Goal: Information Seeking & Learning: Learn about a topic

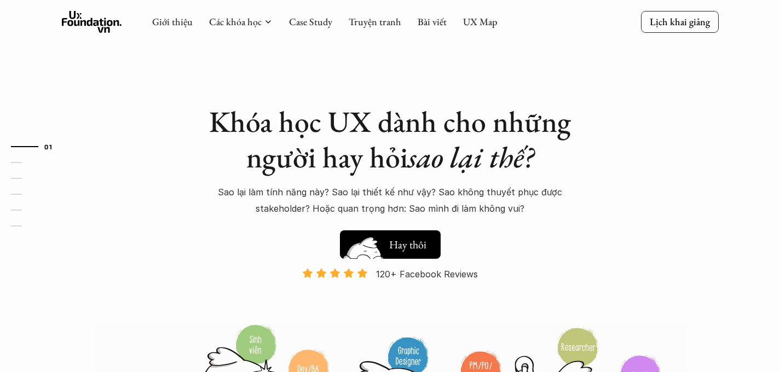
click at [412, 249] on h5 "Xem thử" at bounding box center [409, 247] width 41 height 15
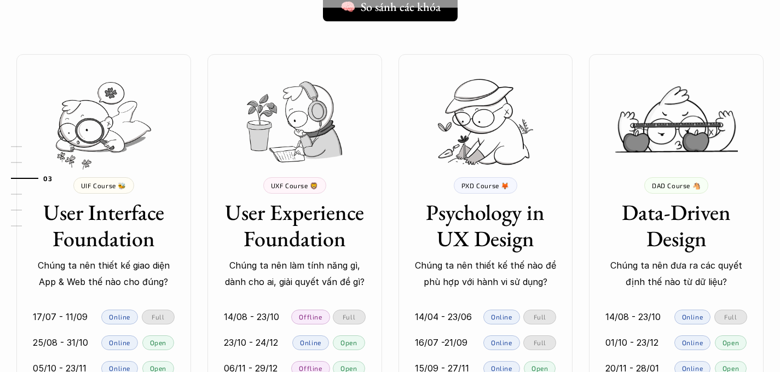
scroll to position [902, 0]
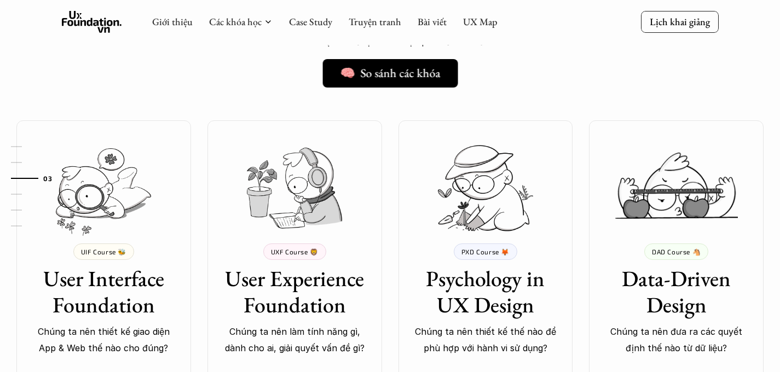
click at [402, 73] on h5 "🧠 So sánh các khóa" at bounding box center [390, 73] width 100 height 14
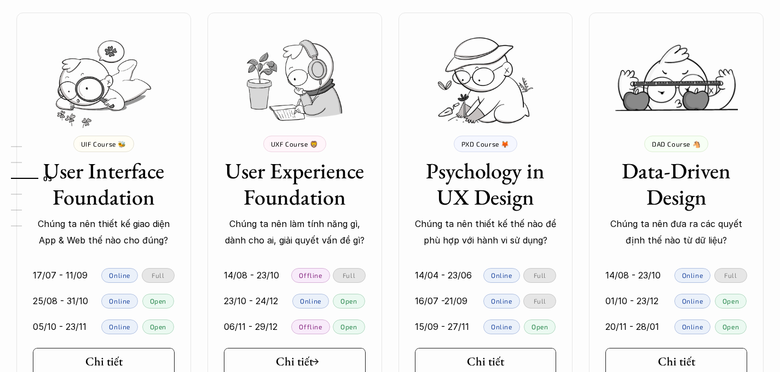
scroll to position [1097, 0]
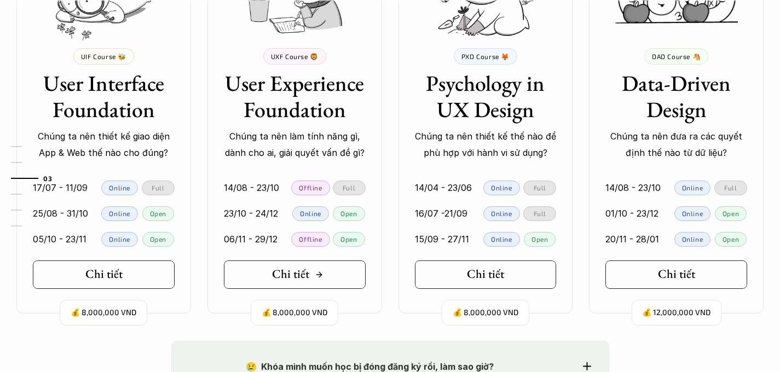
click at [303, 281] on h5 "Chi tiết" at bounding box center [290, 274] width 37 height 14
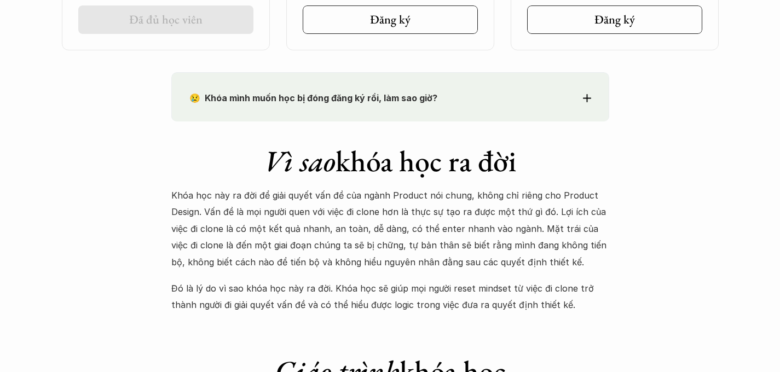
scroll to position [952, 0]
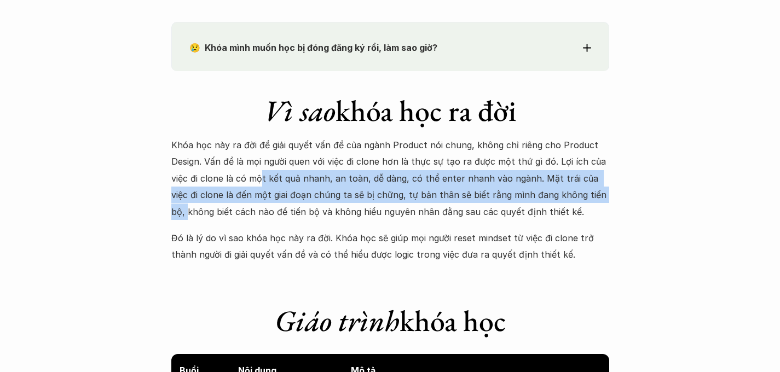
drag, startPoint x: 262, startPoint y: 180, endPoint x: 593, endPoint y: 187, distance: 330.8
click at [593, 187] on p "Khóa học này ra đời để giải quyết vấn đề của ngành Product nói chung, không chỉ…" at bounding box center [390, 178] width 438 height 83
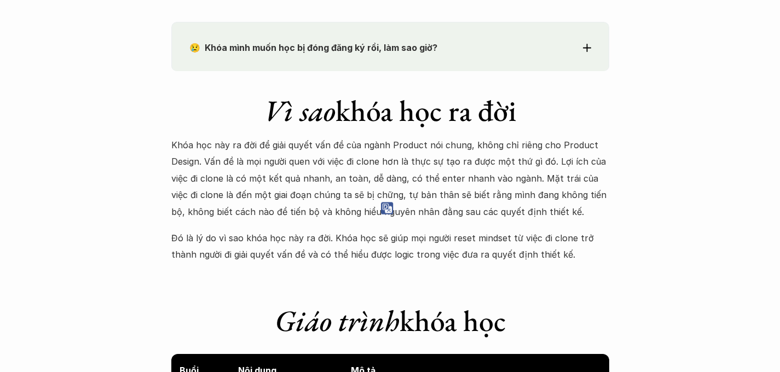
click at [578, 206] on p "Khóa học này ra đời để giải quyết vấn đề của ngành Product nói chung, không chỉ…" at bounding box center [390, 178] width 438 height 83
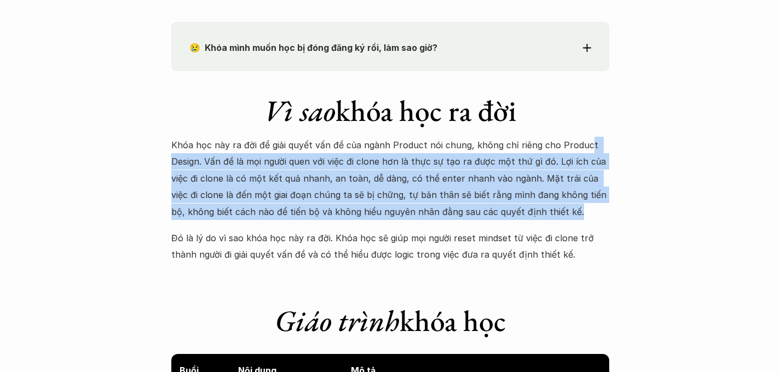
drag, startPoint x: 576, startPoint y: 208, endPoint x: 582, endPoint y: 151, distance: 57.3
click at [582, 151] on p "Khóa học này ra đời để giải quyết vấn đề của ngành Product nói chung, không chỉ…" at bounding box center [390, 178] width 438 height 83
click at [570, 215] on p "Khóa học này ra đời để giải quyết vấn đề của ngành Product nói chung, không chỉ…" at bounding box center [390, 178] width 438 height 83
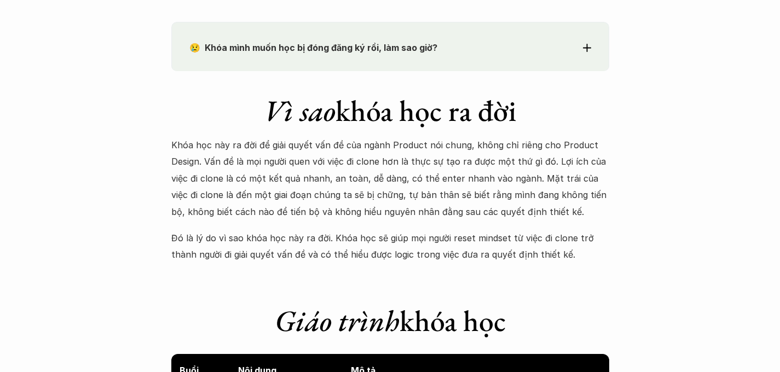
click at [555, 230] on p "Đó là lý do vì sao khóa học này ra đời. Khóa học sẽ giúp mọi người reset mindse…" at bounding box center [390, 246] width 438 height 33
drag, startPoint x: 577, startPoint y: 210, endPoint x: 556, endPoint y: 115, distance: 97.4
click at [556, 115] on div "Vì sao khóa học ra đời Khóa học này ra đời để giải quyết vấn đề của ngành Produ…" at bounding box center [390, 167] width 438 height 192
click at [557, 186] on p "Khóa học này ra đời để giải quyết vấn đề của ngành Product nói chung, không chỉ…" at bounding box center [390, 178] width 438 height 83
drag, startPoint x: 544, startPoint y: 218, endPoint x: 568, endPoint y: 132, distance: 89.6
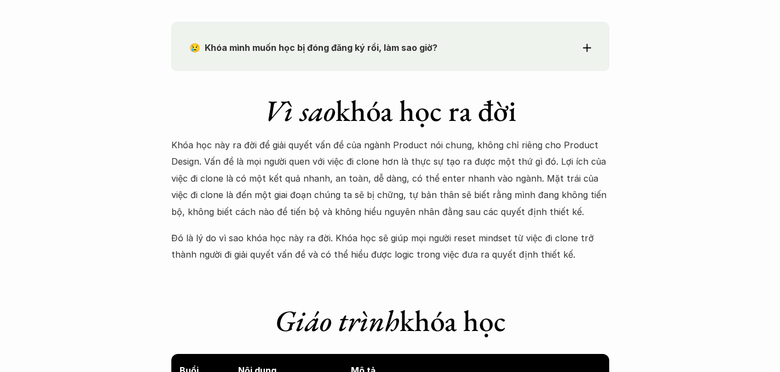
click at [568, 132] on div "Vì sao khóa học ra đời Khóa học này ra đời để giải quyết vấn đề của ngành Produ…" at bounding box center [390, 167] width 438 height 192
click at [570, 184] on p "Khóa học này ra đời để giải quyết vấn đề của ngành Product nói chung, không chỉ…" at bounding box center [390, 178] width 438 height 83
drag, startPoint x: 575, startPoint y: 206, endPoint x: 574, endPoint y: 127, distance: 79.4
click at [574, 127] on div "Vì sao khóa học ra đời Khóa học này ra đời để giải quyết vấn đề của ngành Produ…" at bounding box center [390, 167] width 438 height 192
click at [571, 180] on p "Khóa học này ra đời để giải quyết vấn đề của ngành Product nói chung, không chỉ…" at bounding box center [390, 178] width 438 height 83
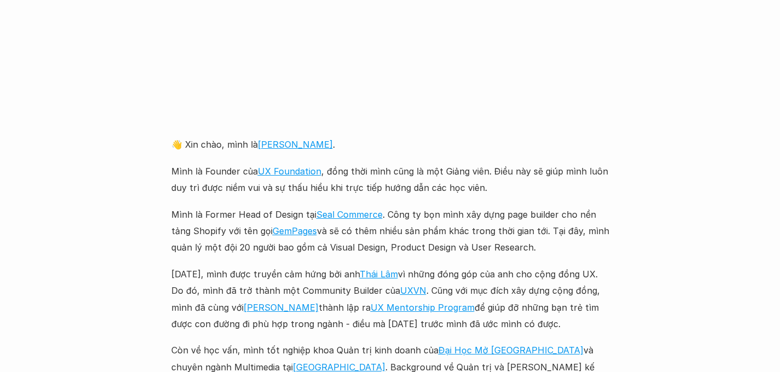
scroll to position [2486, 0]
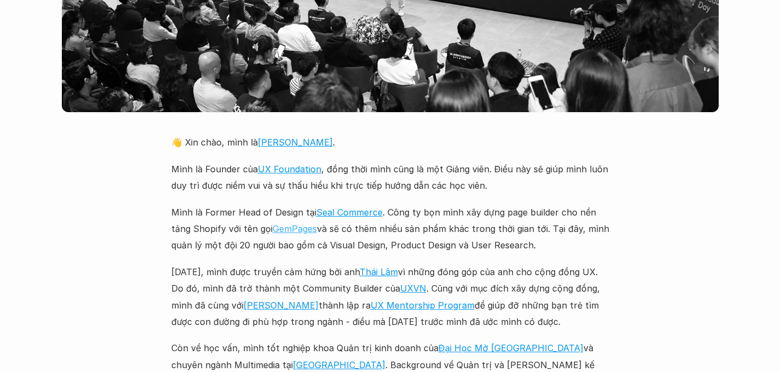
click at [286, 223] on link "GemPages" at bounding box center [295, 228] width 44 height 11
drag, startPoint x: 552, startPoint y: 192, endPoint x: 554, endPoint y: 187, distance: 5.7
click at [554, 204] on p "Mình là Former Head of Design tại Seal Commerce . Công ty bọn mình xây dựng pag…" at bounding box center [390, 229] width 438 height 50
drag, startPoint x: 551, startPoint y: 212, endPoint x: 515, endPoint y: 178, distance: 49.2
click at [515, 204] on p "Mình là Former Head of Design tại Seal Commerce . Công ty bọn mình xây dựng pag…" at bounding box center [390, 229] width 438 height 50
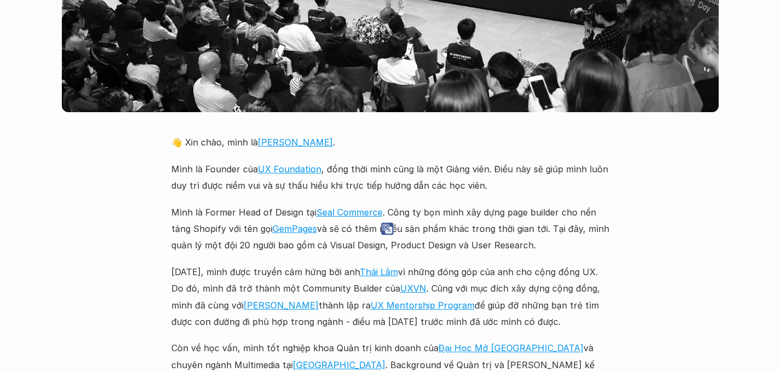
click at [517, 220] on p "Mình là Former Head of Design tại Seal Commerce . Công ty bọn mình xây dựng pag…" at bounding box center [390, 229] width 438 height 50
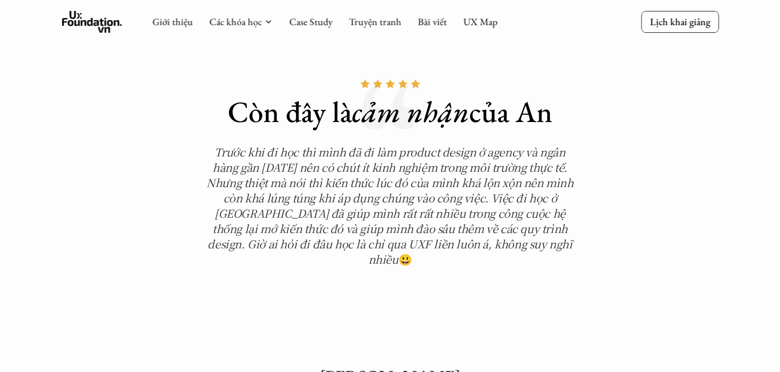
scroll to position [3681, 0]
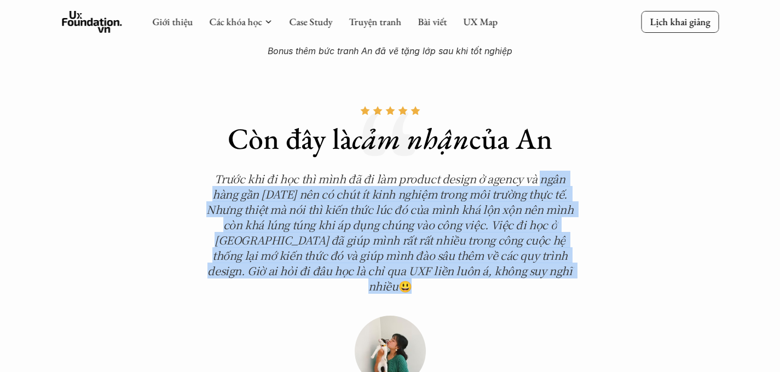
drag, startPoint x: 503, startPoint y: 224, endPoint x: 541, endPoint y: 140, distance: 92.4
click at [541, 171] on h5 "Trước khi đi học thì mình đã đi làm product design ở agency và ngân hàng gần [D…" at bounding box center [390, 232] width 378 height 123
click at [503, 181] on em "Trước khi đi học thì mình đã đi làm product design ở agency và ngân hàng gần [D…" at bounding box center [391, 232] width 370 height 123
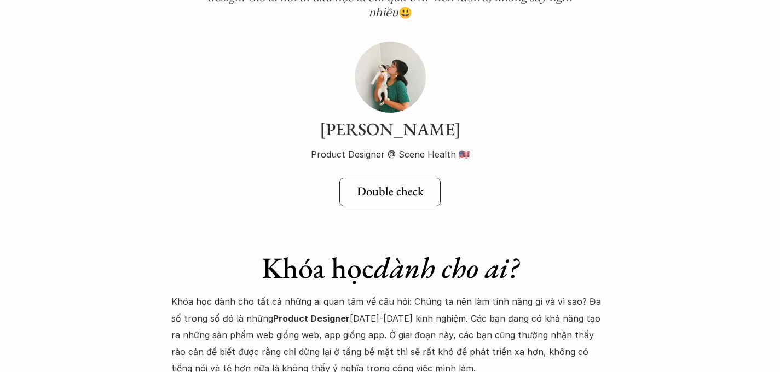
scroll to position [4075, 0]
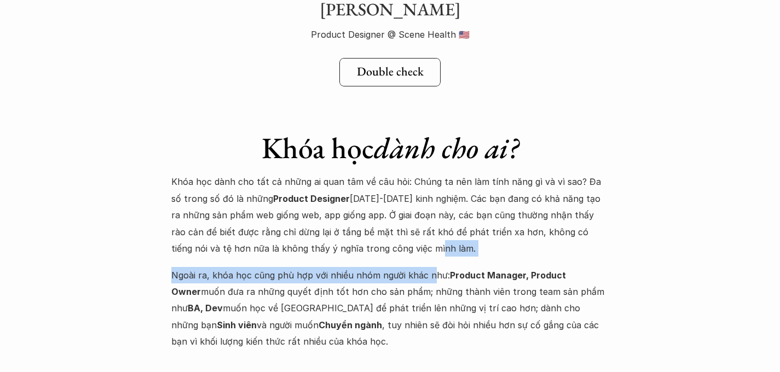
drag, startPoint x: 376, startPoint y: 193, endPoint x: 431, endPoint y: 211, distance: 58.2
click at [431, 211] on div "Khóa học dành cho tất cả những ai quan tâm về câu hỏi: Chúng ta nên làm tính nă…" at bounding box center [390, 262] width 438 height 176
click at [429, 267] on p "Ngoài ra, khóa học cũng phù hợp với nhiều nhóm người khác như: Product Manager,…" at bounding box center [390, 308] width 438 height 83
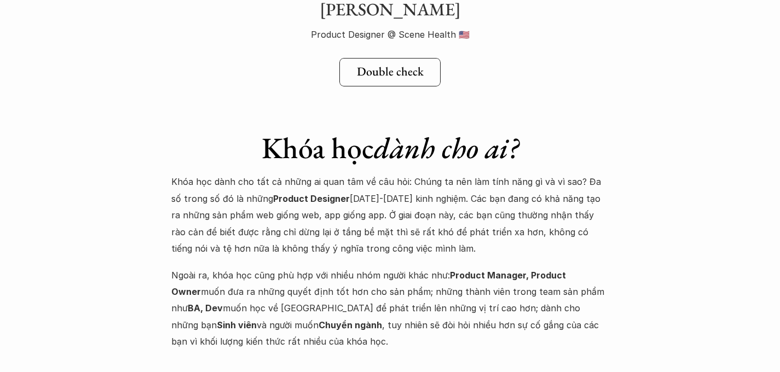
drag, startPoint x: 430, startPoint y: 188, endPoint x: 448, endPoint y: 186, distance: 17.7
click at [448, 186] on p "Khóa học dành cho tất cả những ai quan tâm về câu hỏi: Chúng ta nên làm tính nă…" at bounding box center [390, 215] width 438 height 83
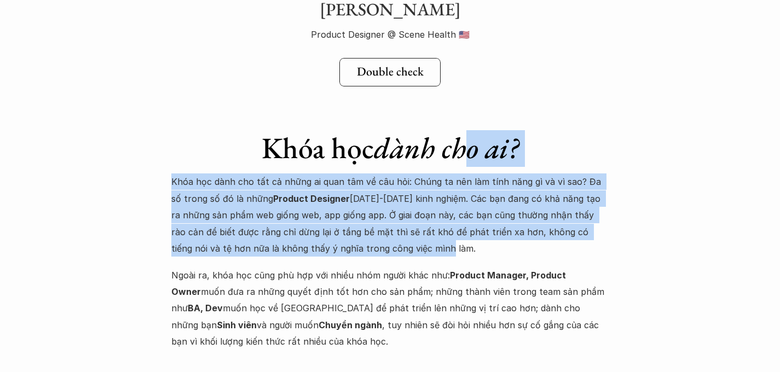
drag, startPoint x: 451, startPoint y: 188, endPoint x: 471, endPoint y: 100, distance: 91.0
click at [471, 108] on div "Khóa học dành cho ai? Khóa học dành cho tất cả những ai quan tâm về câu hỏi: Ch…" at bounding box center [390, 229] width 438 height 242
click at [447, 176] on p "Khóa học dành cho tất cả những ai quan tâm về câu hỏi: Chúng ta nên làm tính nă…" at bounding box center [390, 215] width 438 height 83
drag, startPoint x: 440, startPoint y: 185, endPoint x: 462, endPoint y: 108, distance: 80.1
click at [462, 108] on div "Khóa học dành cho ai? Khóa học dành cho tất cả những ai quan tâm về câu hỏi: Ch…" at bounding box center [390, 229] width 438 height 242
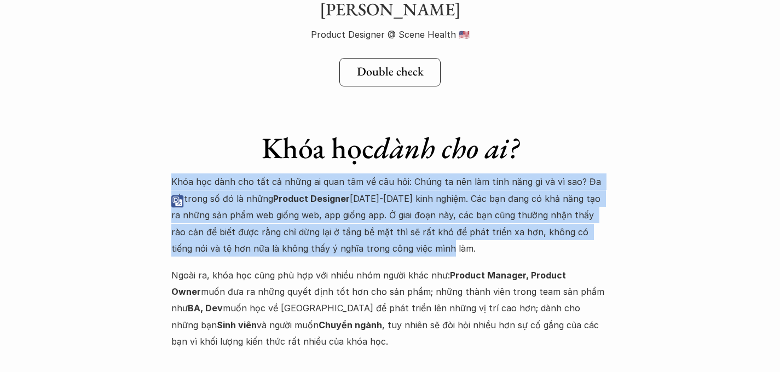
click at [447, 175] on p "Khóa học dành cho tất cả những ai quan tâm về câu hỏi: Chúng ta nên làm tính nă…" at bounding box center [390, 215] width 438 height 83
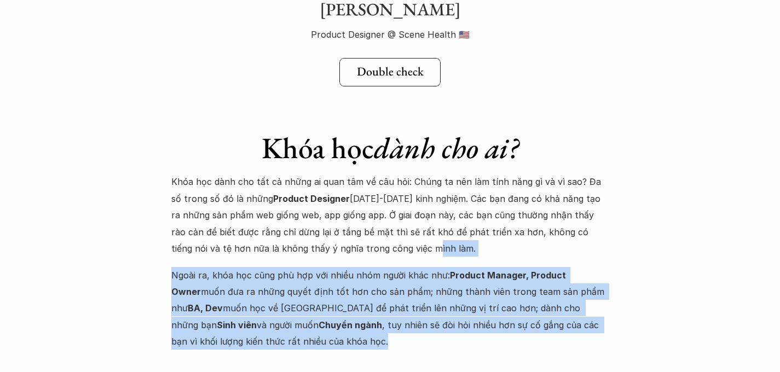
drag, startPoint x: 374, startPoint y: 271, endPoint x: 372, endPoint y: 184, distance: 87.1
click at [372, 184] on div "Khóa học dành cho tất cả những ai quan tâm về câu hỏi: Chúng ta nên làm tính nă…" at bounding box center [390, 262] width 438 height 176
click at [367, 267] on p "Ngoài ra, khóa học cũng phù hợp với nhiều nhóm người khác như: Product Manager,…" at bounding box center [390, 308] width 438 height 83
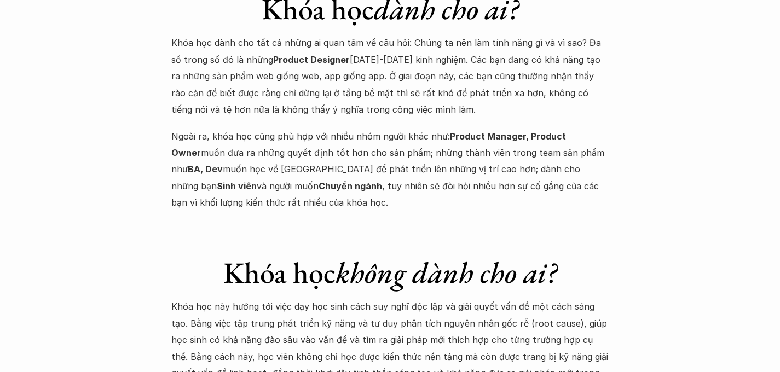
scroll to position [4372, 0]
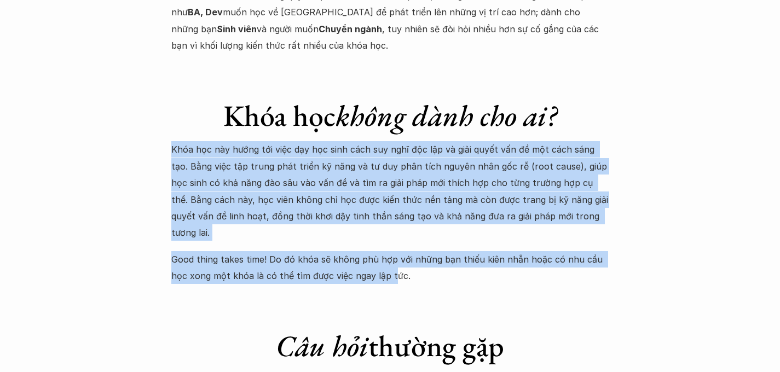
drag, startPoint x: 371, startPoint y: 194, endPoint x: 396, endPoint y: 73, distance: 123.6
click at [396, 76] on div "Khóa học không dành cho ai? Khóa học này hướng tới việc dạy học sinh cách suy n…" at bounding box center [390, 180] width 438 height 209
click at [393, 141] on p "Khóa học này hướng tới việc dạy học sinh cách suy nghĩ độc lập và giải quyết vấ…" at bounding box center [390, 191] width 438 height 100
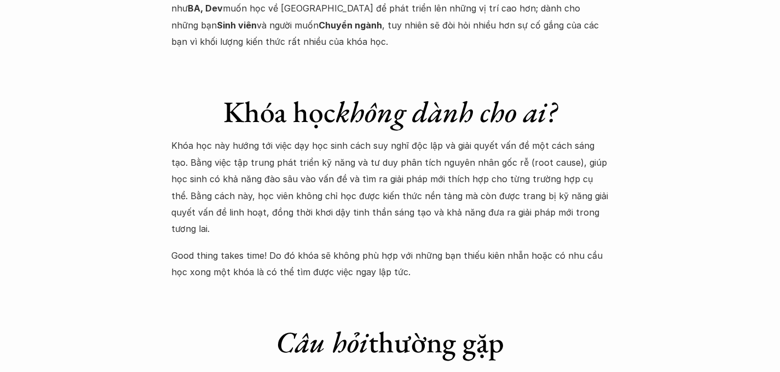
scroll to position [4384, 0]
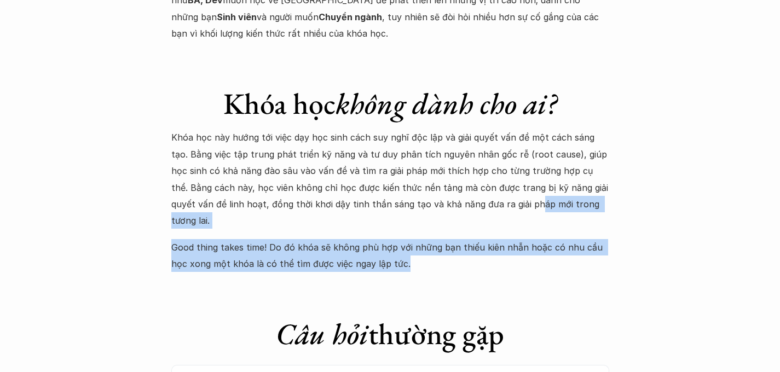
drag, startPoint x: 456, startPoint y: 177, endPoint x: 457, endPoint y: 141, distance: 36.2
click at [457, 141] on div "Khóa học này hướng tới việc dạy học sinh cách suy nghĩ độc lập và giải quyết vấ…" at bounding box center [390, 200] width 438 height 143
click at [457, 239] on p "Good thing takes time! Do đó khóa sẽ không phù hợp với những bạn thiếu kiên nhẫ…" at bounding box center [390, 255] width 438 height 33
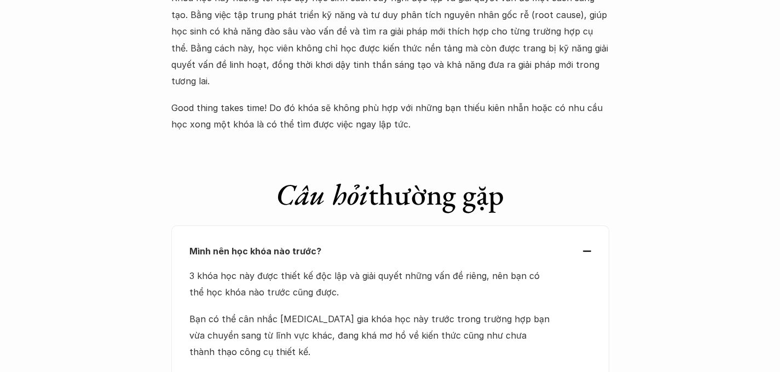
scroll to position [4533, 0]
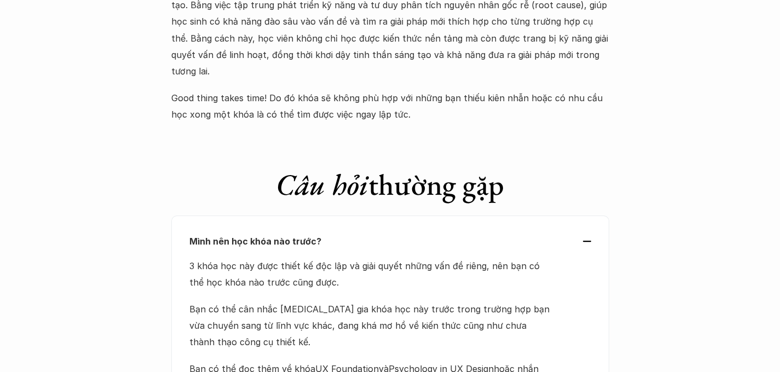
drag, startPoint x: 451, startPoint y: 198, endPoint x: 448, endPoint y: 203, distance: 5.9
click at [448, 258] on p "3 khóa học này được thiết kế độc lập và giải quyết những vấn đề riêng, nên bạn …" at bounding box center [370, 274] width 362 height 33
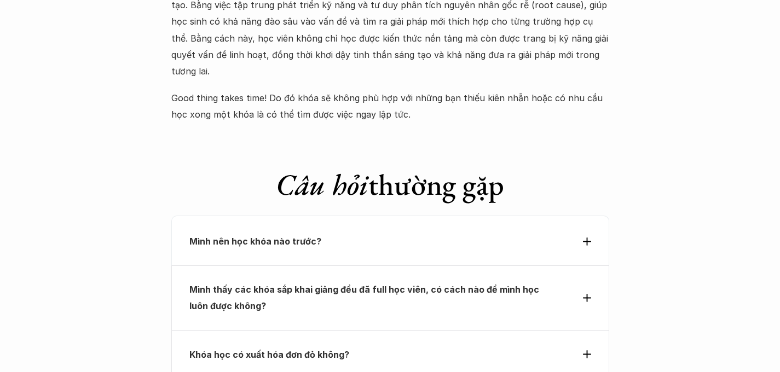
click at [467, 233] on p "Mình nên học khóa nào trước?" at bounding box center [370, 241] width 362 height 16
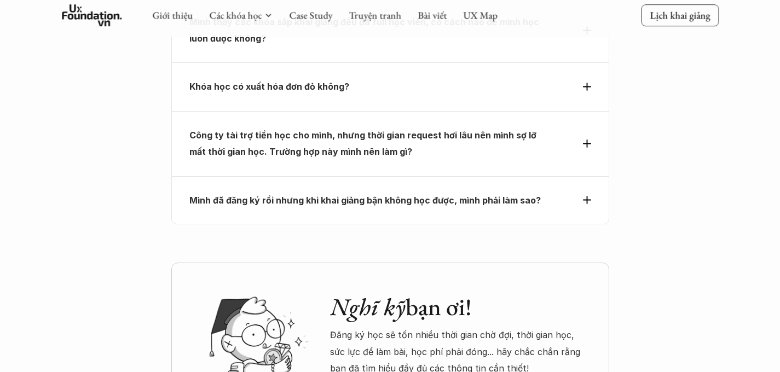
scroll to position [4947, 0]
